Goal: Complete application form

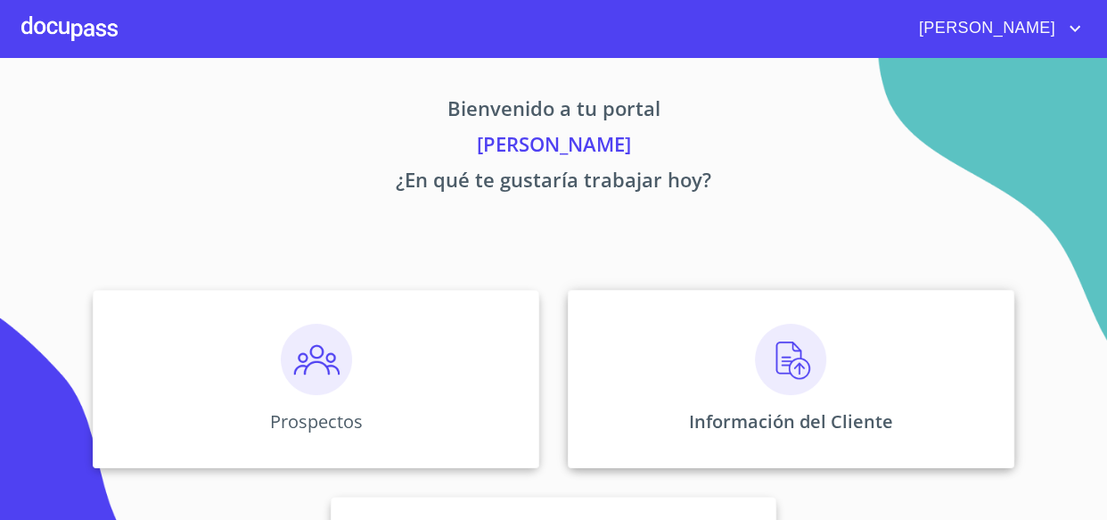
drag, startPoint x: 677, startPoint y: 477, endPoint x: 792, endPoint y: 341, distance: 177.7
click at [682, 464] on div "Prospectos Información del Cliente Asignación de Ventas" at bounding box center [554, 482] width 1072 height 414
click at [797, 348] on img at bounding box center [790, 359] width 71 height 71
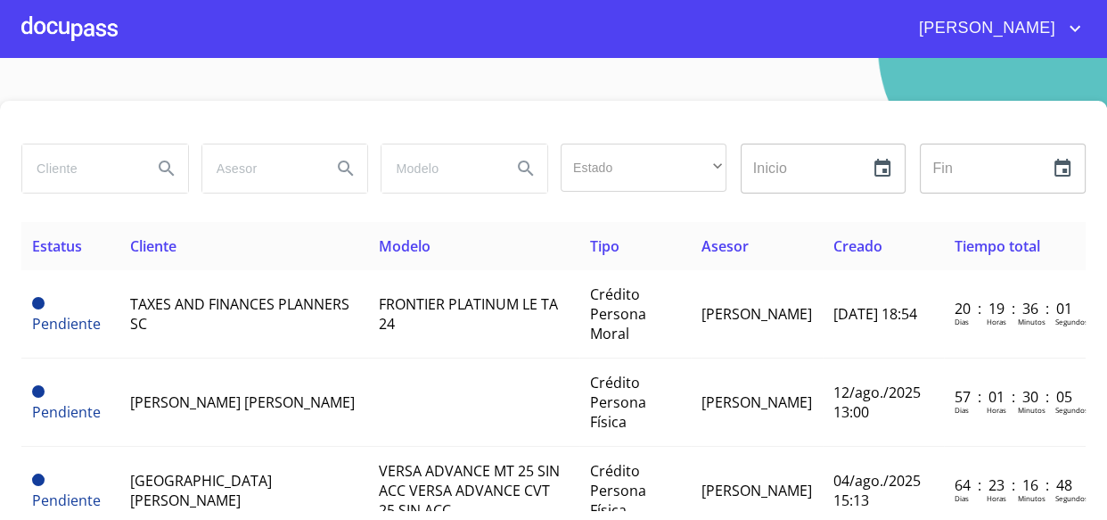
click at [53, 169] on input "search" at bounding box center [80, 168] width 116 height 48
type input "salvador"
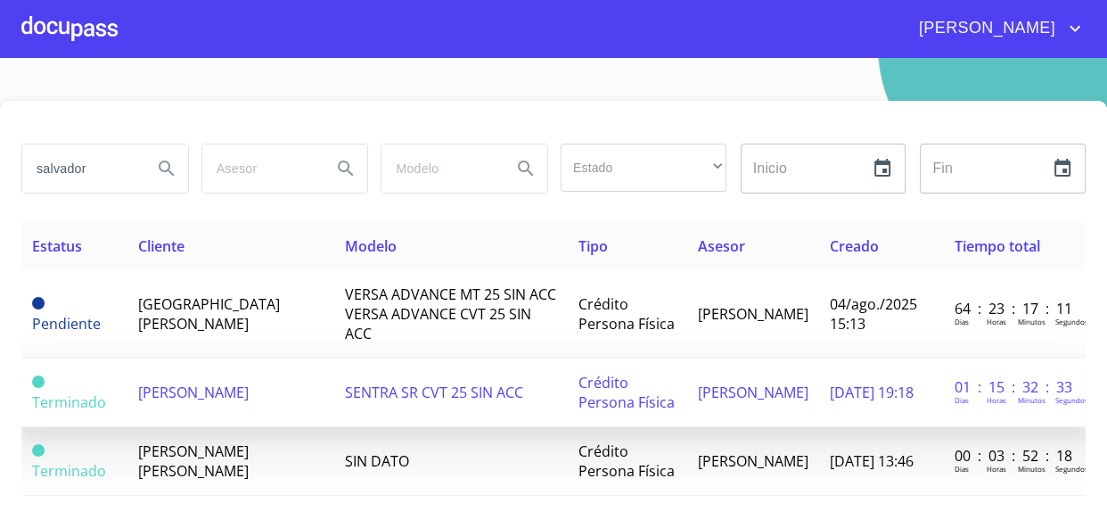
click at [381, 359] on td "SENTRA SR CVT 25 SIN ACC" at bounding box center [451, 392] width 234 height 69
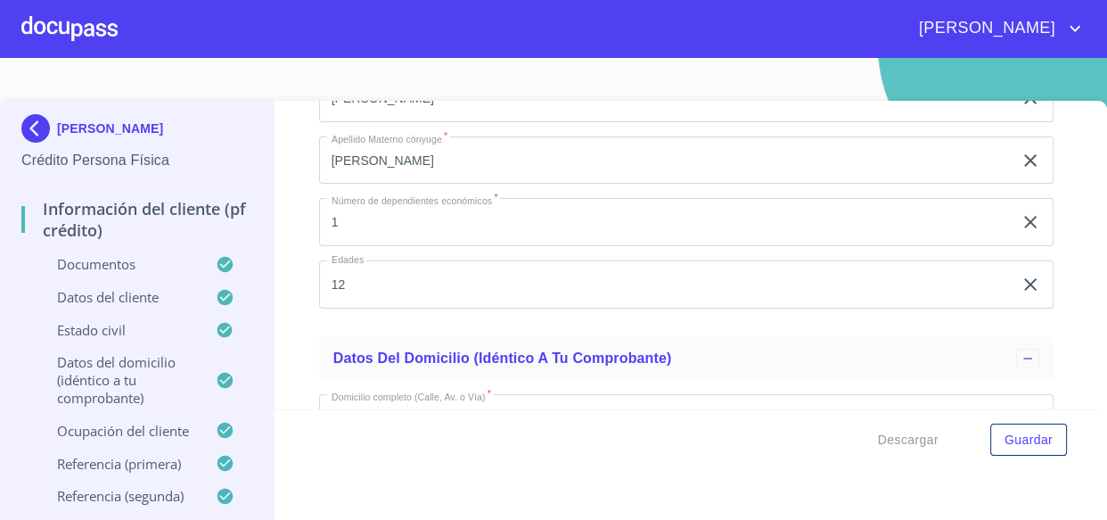
scroll to position [6321, 0]
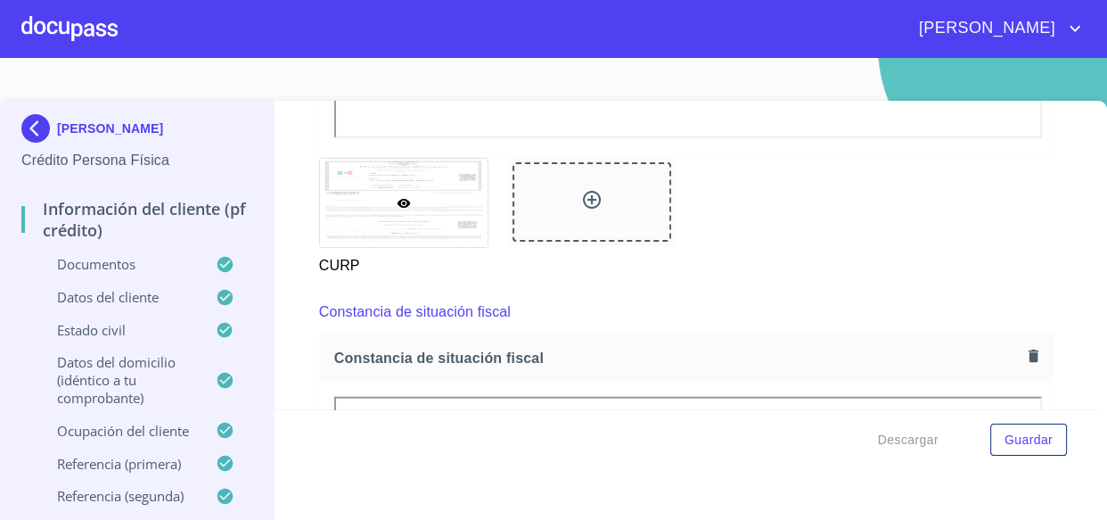
scroll to position [3728, 0]
